Goal: Task Accomplishment & Management: Use online tool/utility

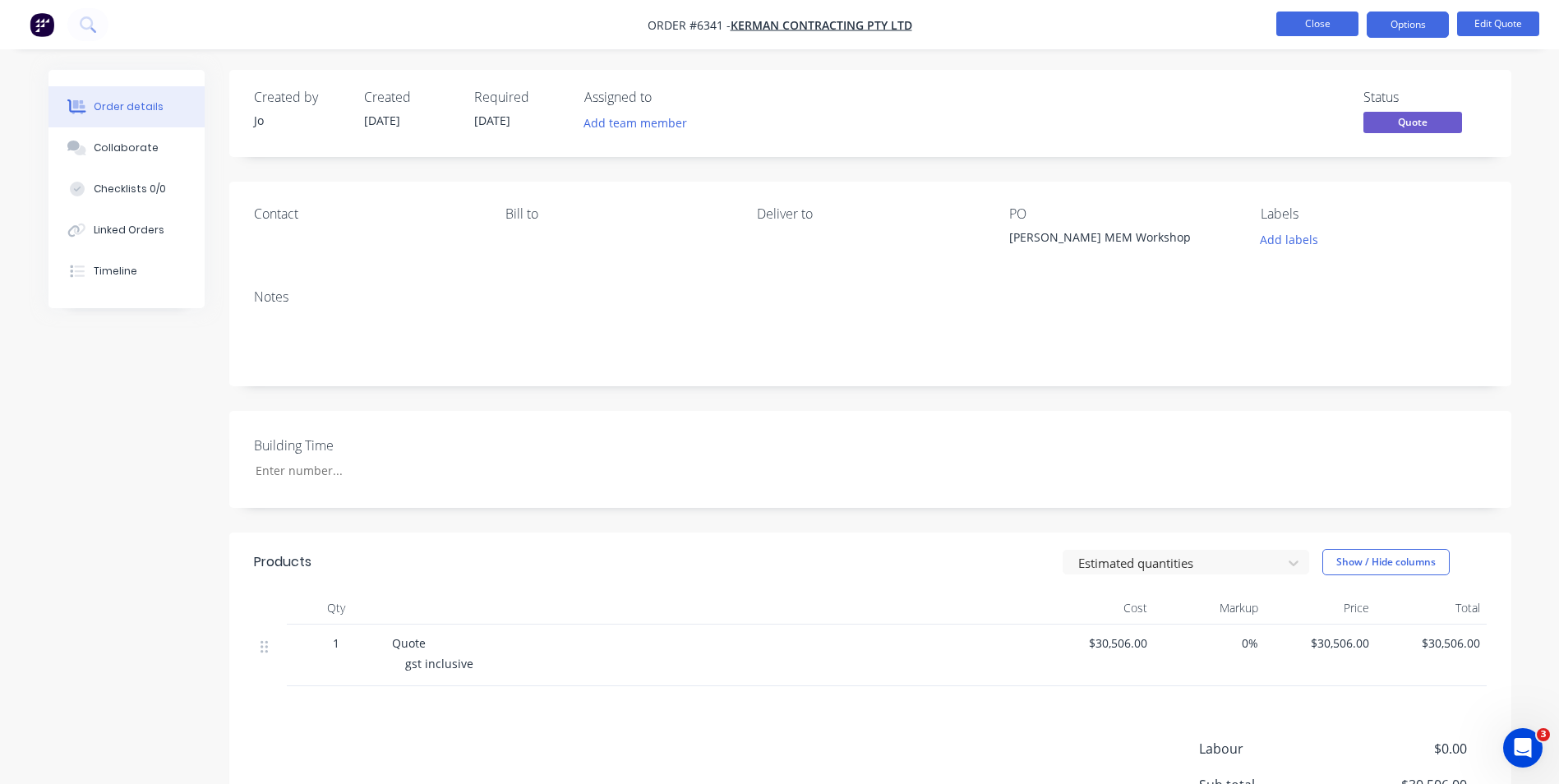
click at [1338, 22] on button "Close" at bounding box center [1317, 24] width 82 height 25
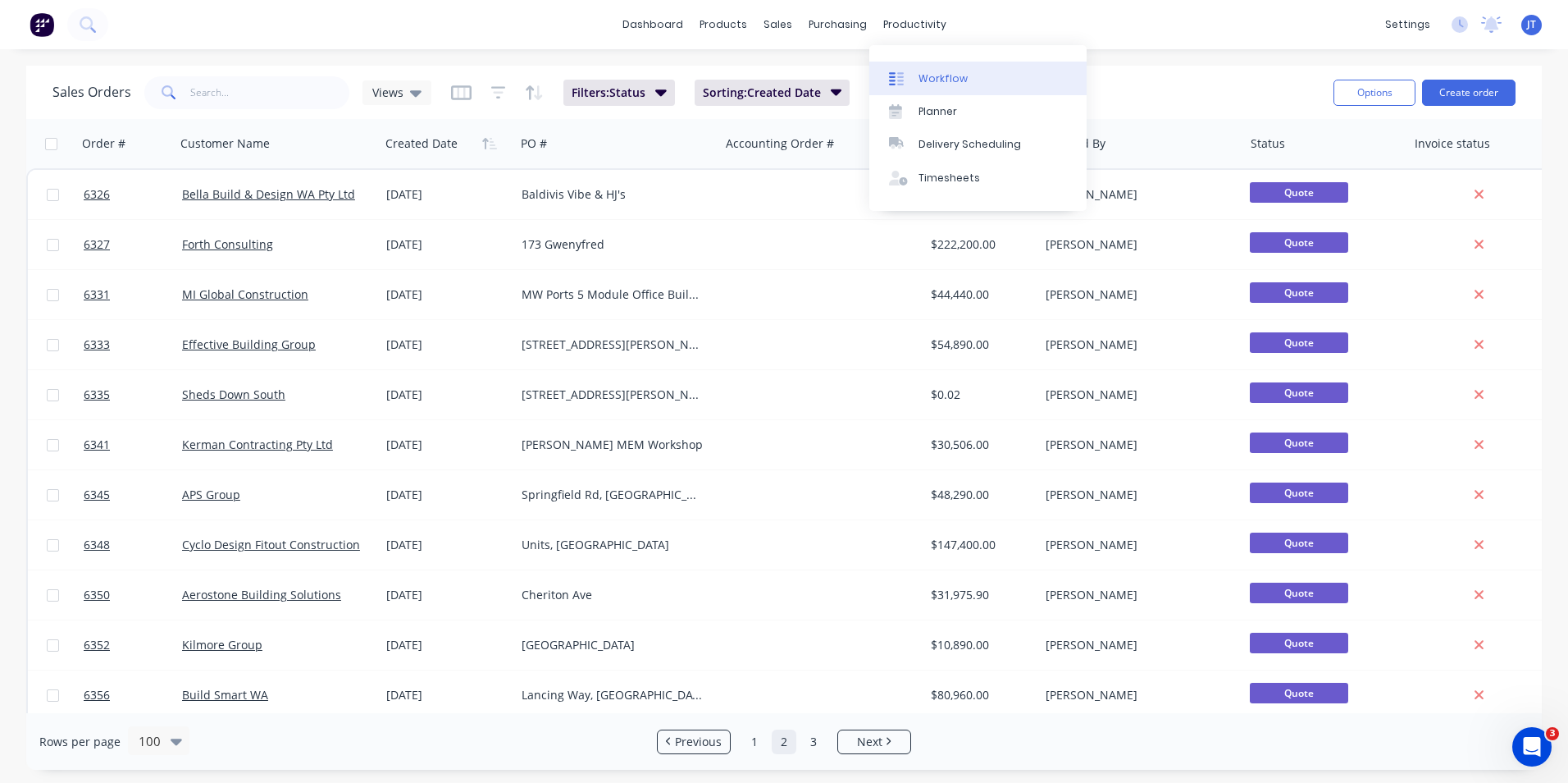
click at [960, 74] on div "Workflow" at bounding box center [943, 79] width 49 height 15
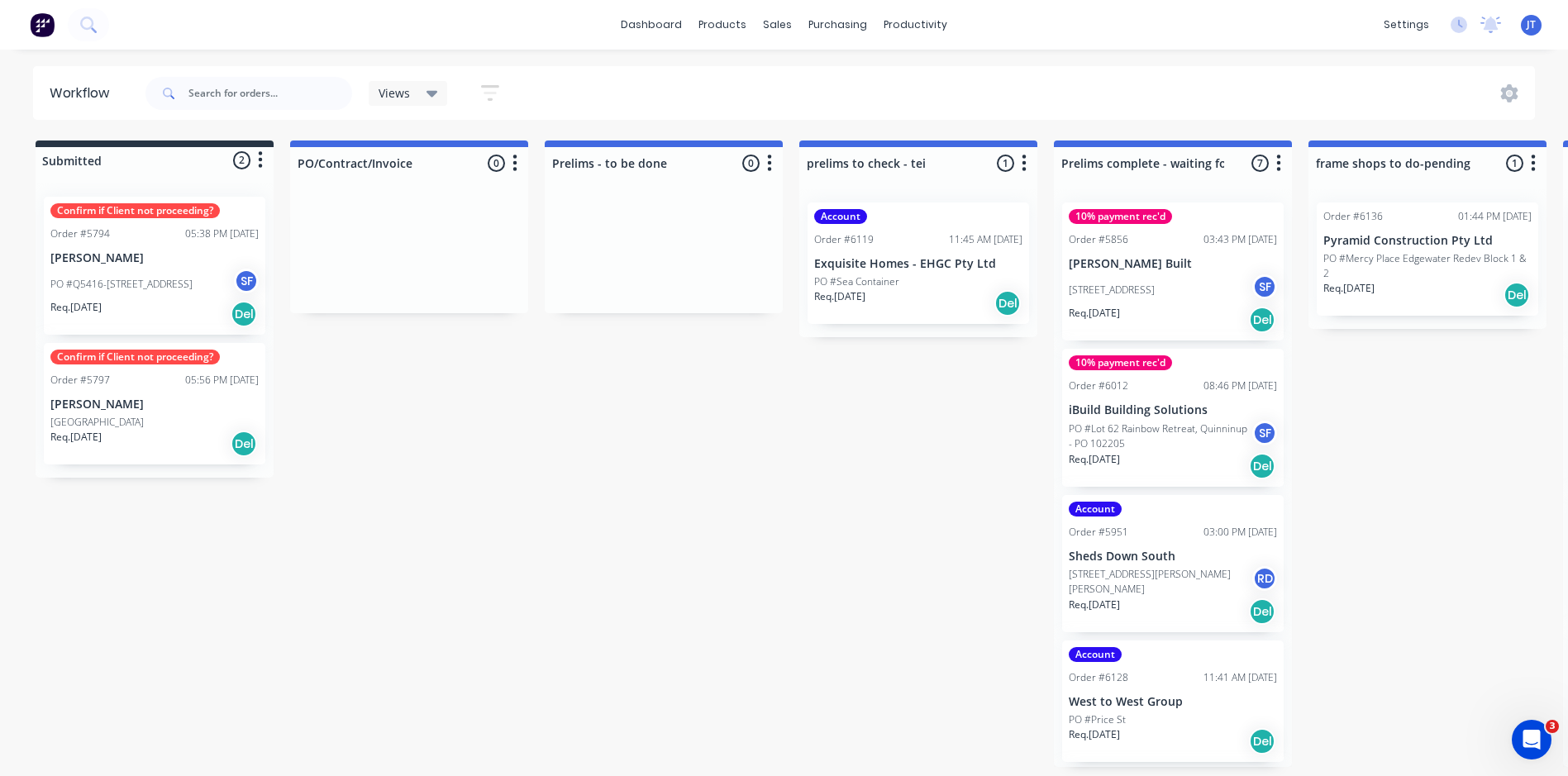
drag, startPoint x: 498, startPoint y: 599, endPoint x: 507, endPoint y: 595, distance: 9.8
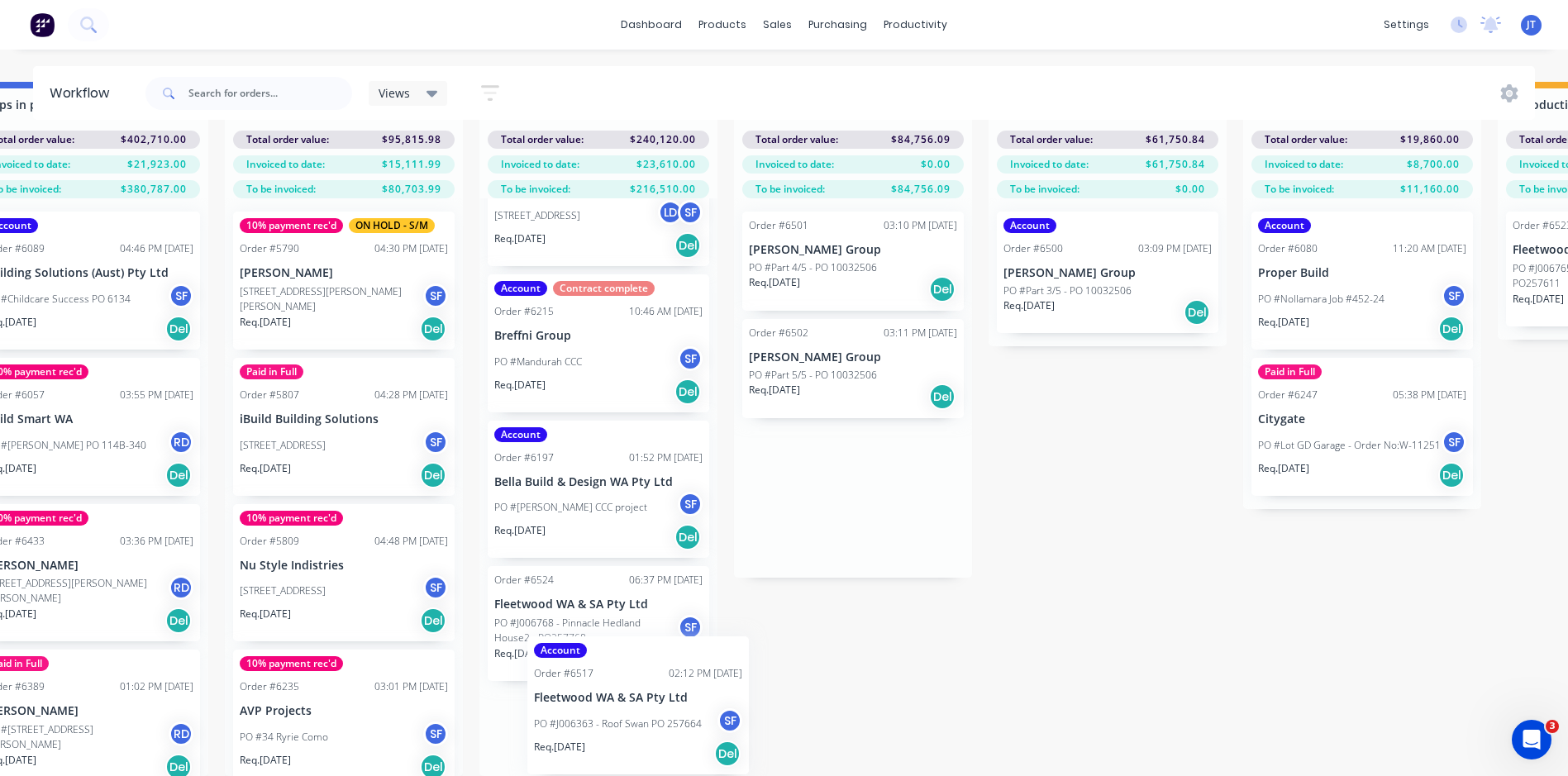
scroll to position [136, 0]
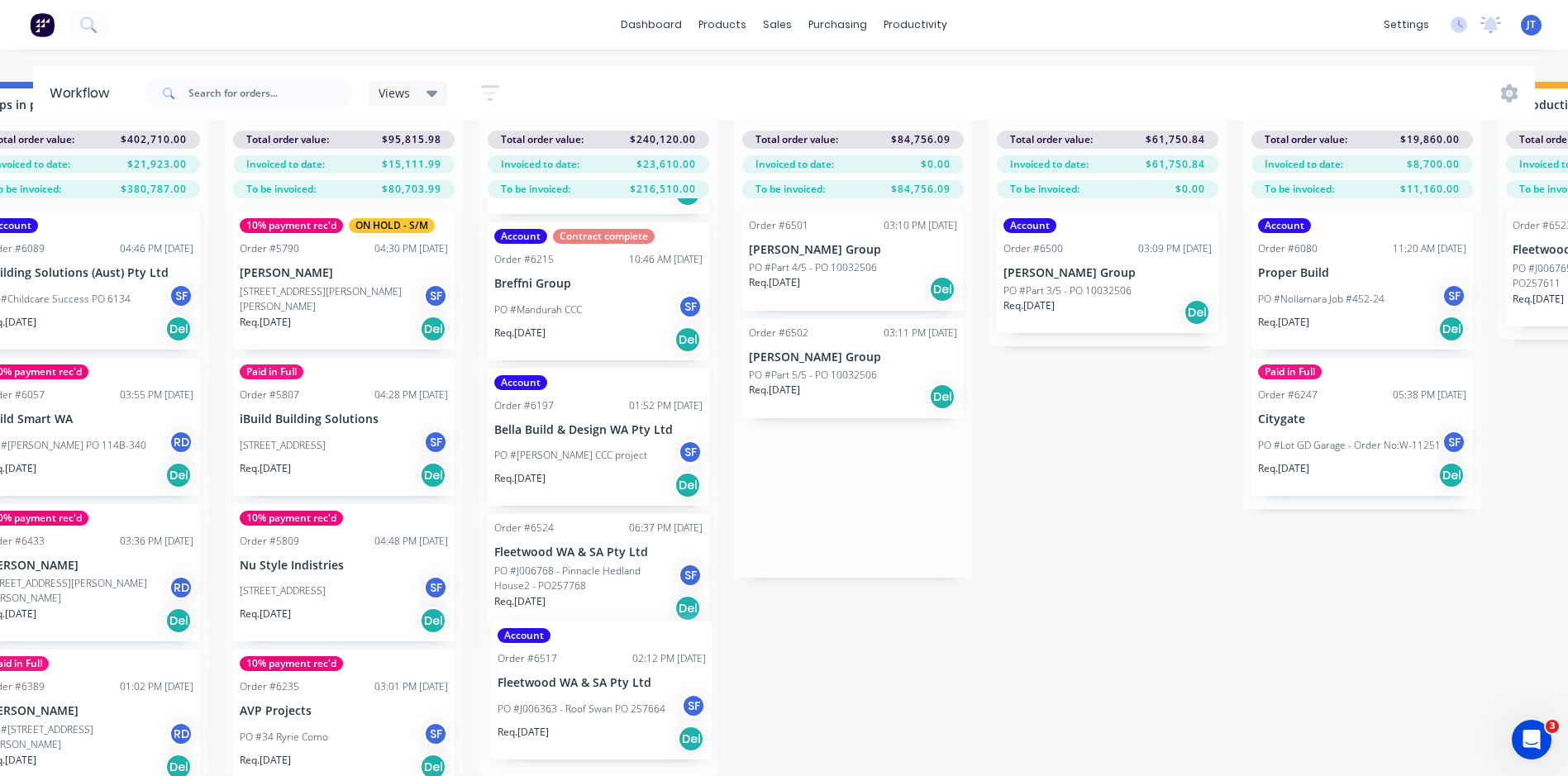
drag, startPoint x: 847, startPoint y: 446, endPoint x: 594, endPoint y: 658, distance: 330.1
click at [594, 658] on div "Submitted 2 Status colour #273444 hex #273444 Save Cancel Summaries Total order…" at bounding box center [237, 429] width 4194 height 694
click at [1097, 644] on div "Submitted 2 Status colour #273444 hex #273444 Save Cancel Summaries Total order…" at bounding box center [237, 429] width 4194 height 694
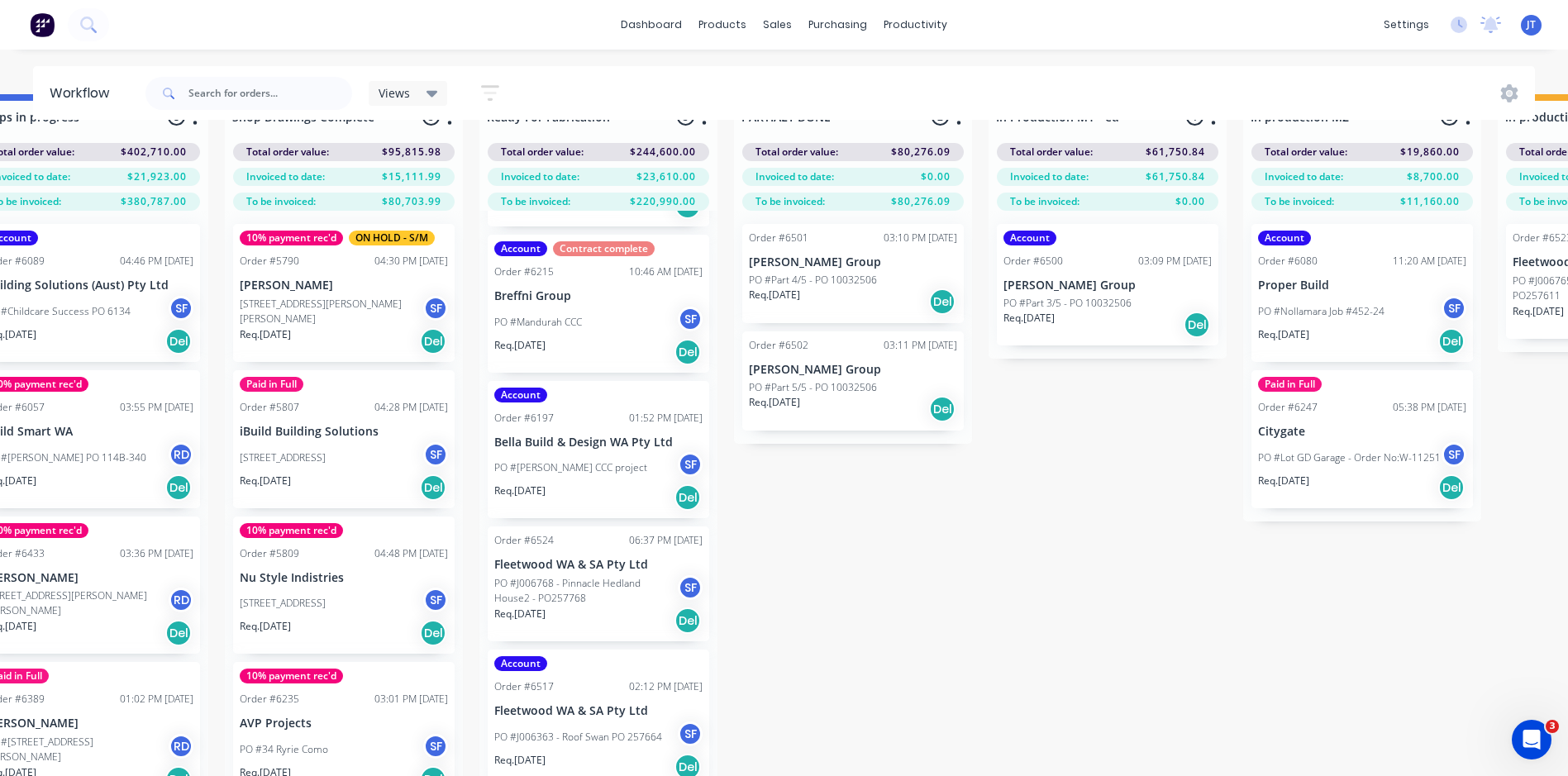
scroll to position [71, 1847]
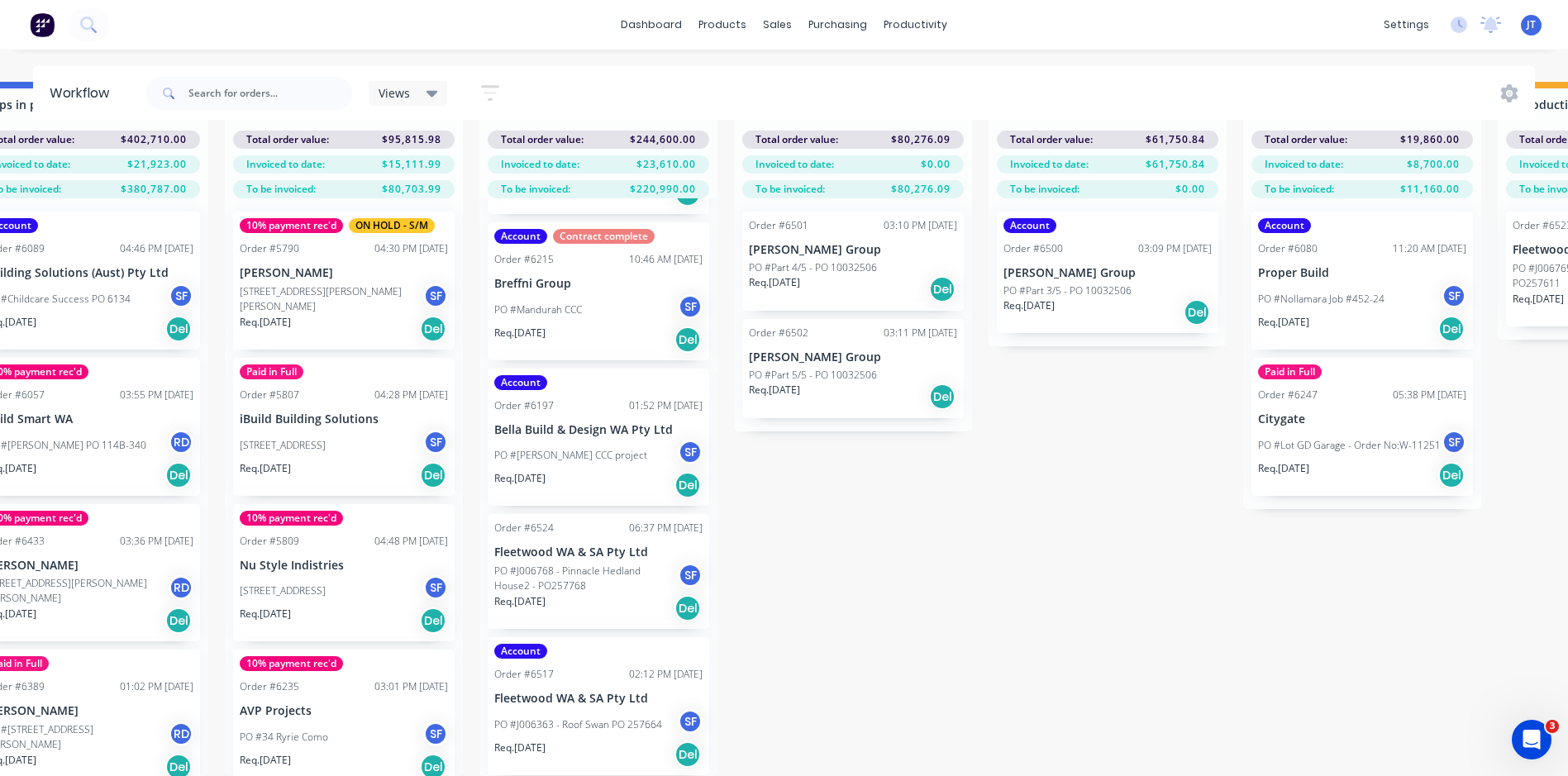
click at [837, 632] on div "Submitted 2 Status colour #273444 hex #273444 Save Cancel Summaries Total order…" at bounding box center [237, 429] width 4194 height 694
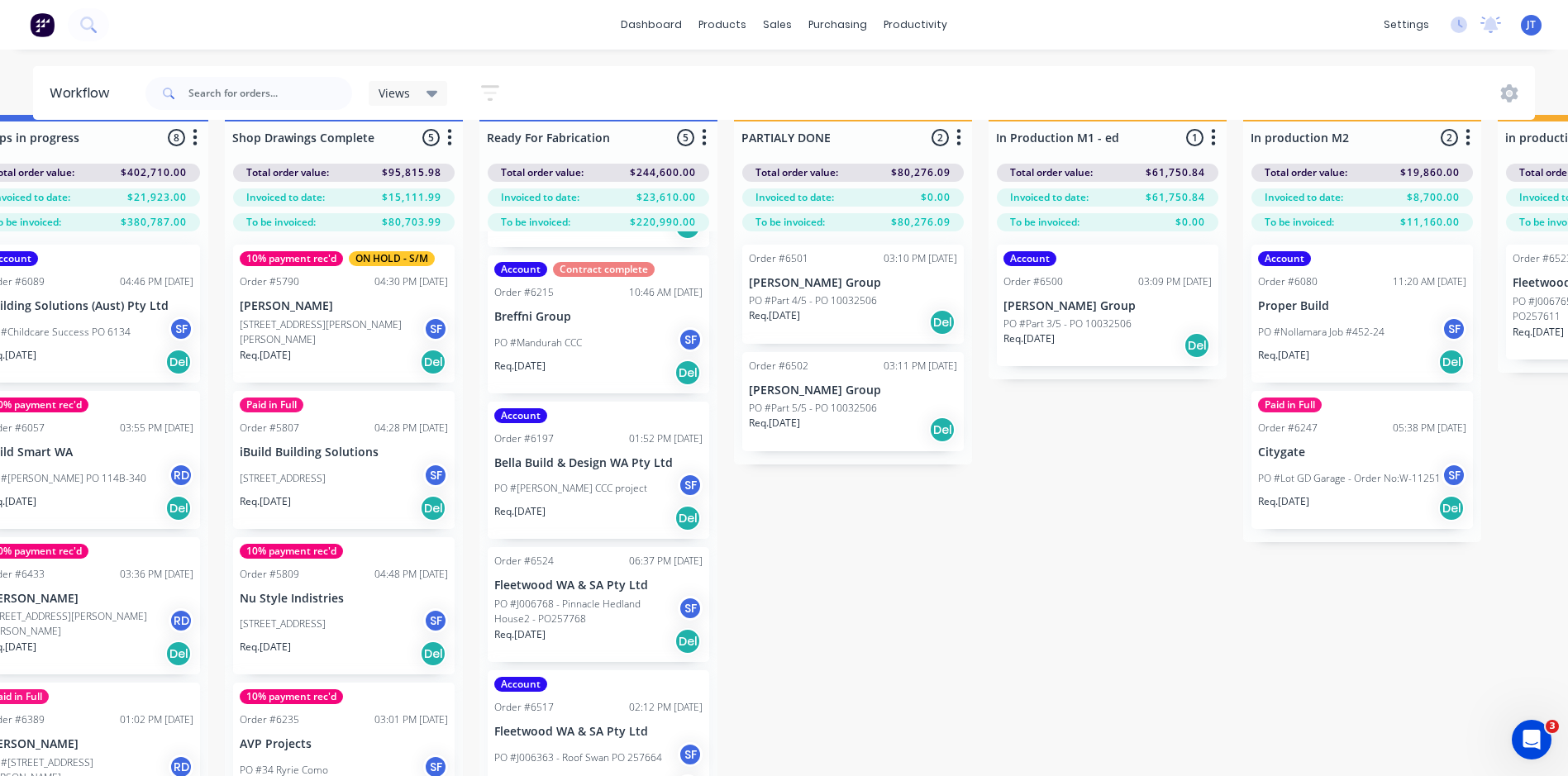
scroll to position [0, 1847]
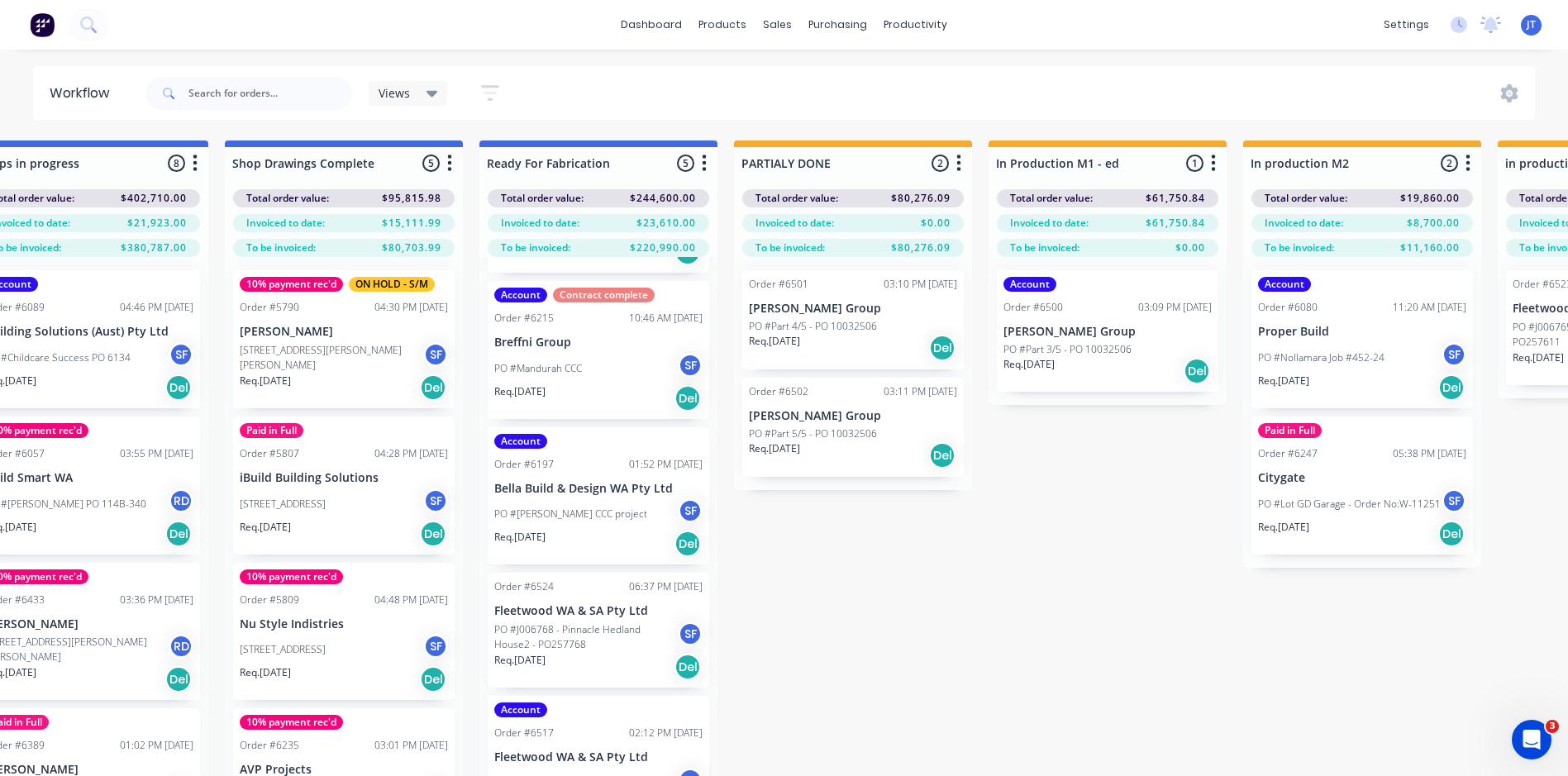
click at [878, 647] on div "Submitted 2 Status colour #273444 hex #273444 Save Cancel Summaries Total order…" at bounding box center [237, 487] width 4194 height 694
click at [857, 688] on div "Submitted 2 Status colour #273444 hex #273444 Save Cancel Summaries Total order…" at bounding box center [237, 487] width 4194 height 694
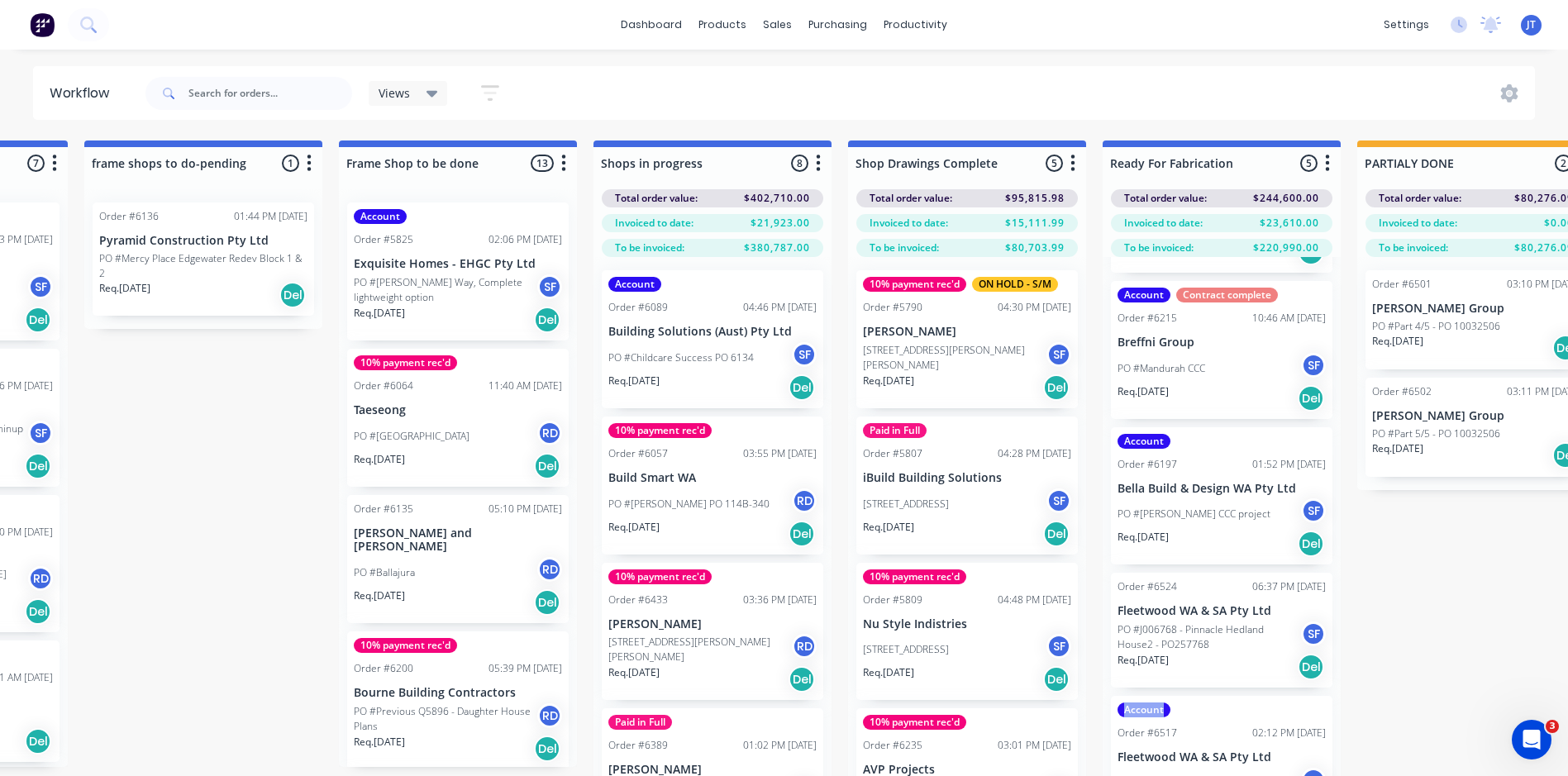
scroll to position [0, 1235]
